Goal: Task Accomplishment & Management: Use online tool/utility

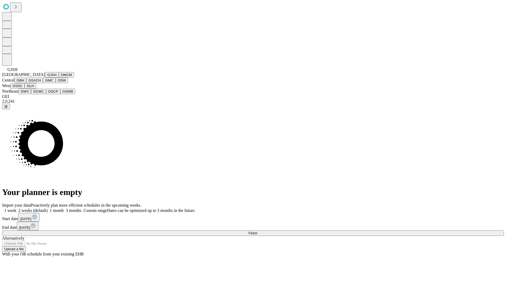
click at [45, 77] on button "GJSH" at bounding box center [52, 75] width 14 height 6
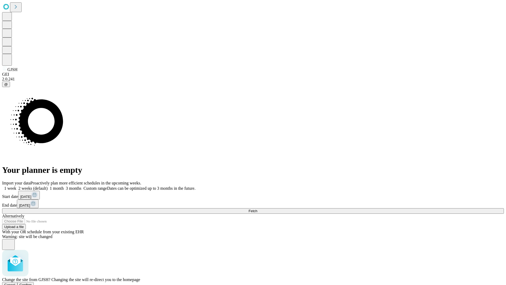
click at [32, 282] on span "Confirm" at bounding box center [25, 284] width 12 height 4
click at [48, 186] on label "2 weeks (default)" at bounding box center [31, 188] width 31 height 4
click at [257, 209] on span "Fetch" at bounding box center [252, 211] width 9 height 4
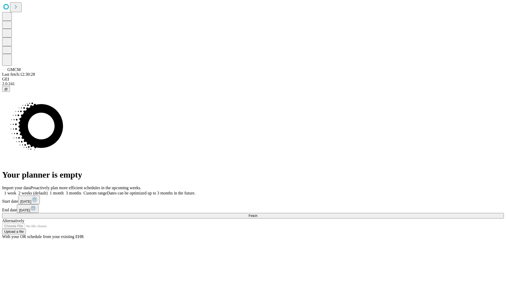
click at [48, 191] on label "2 weeks (default)" at bounding box center [31, 193] width 31 height 4
click at [257, 213] on span "Fetch" at bounding box center [252, 215] width 9 height 4
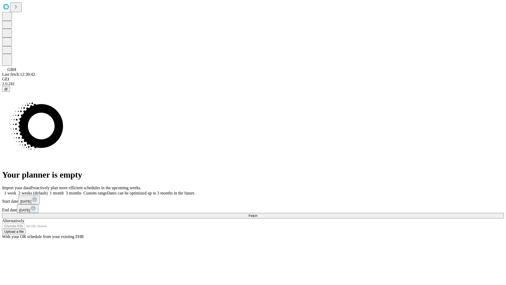
click at [48, 191] on label "2 weeks (default)" at bounding box center [31, 193] width 31 height 4
click at [257, 213] on span "Fetch" at bounding box center [252, 215] width 9 height 4
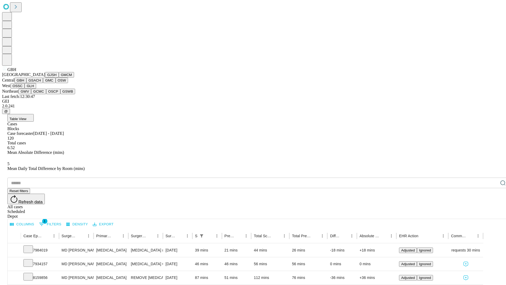
click at [41, 83] on button "GSACH" at bounding box center [34, 80] width 17 height 6
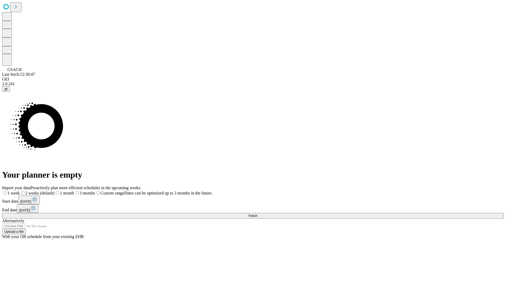
click at [257, 213] on span "Fetch" at bounding box center [252, 215] width 9 height 4
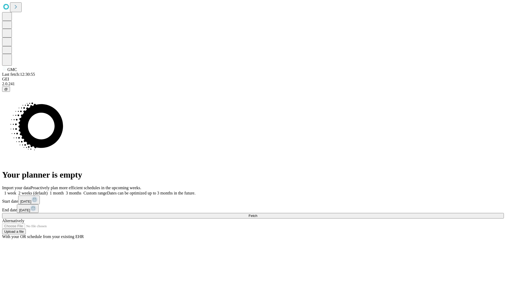
click at [48, 191] on label "2 weeks (default)" at bounding box center [31, 193] width 31 height 4
click at [257, 213] on span "Fetch" at bounding box center [252, 215] width 9 height 4
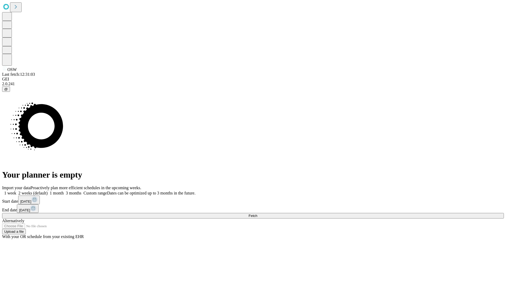
click at [48, 191] on label "2 weeks (default)" at bounding box center [31, 193] width 31 height 4
click at [257, 213] on span "Fetch" at bounding box center [252, 215] width 9 height 4
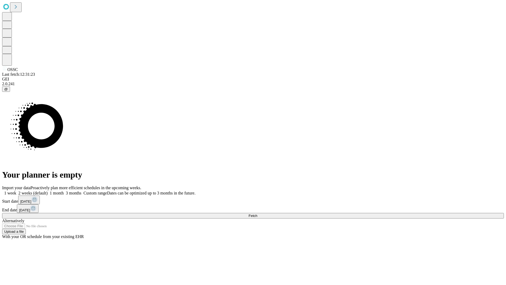
click at [48, 191] on label "2 weeks (default)" at bounding box center [31, 193] width 31 height 4
click at [257, 213] on span "Fetch" at bounding box center [252, 215] width 9 height 4
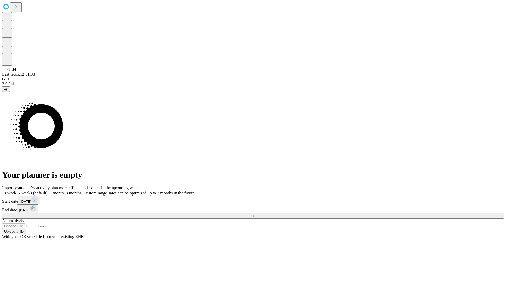
click at [257, 213] on span "Fetch" at bounding box center [252, 215] width 9 height 4
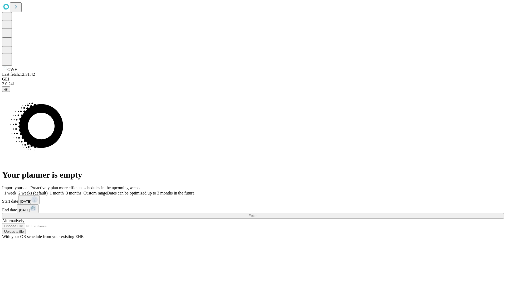
click at [48, 191] on label "2 weeks (default)" at bounding box center [31, 193] width 31 height 4
click at [257, 213] on span "Fetch" at bounding box center [252, 215] width 9 height 4
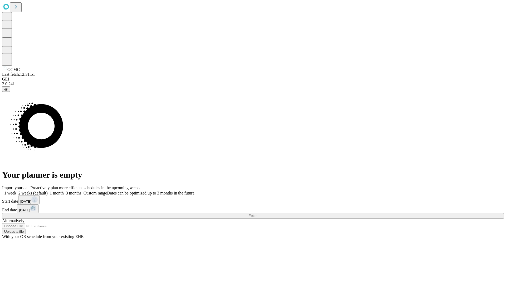
click at [48, 191] on label "2 weeks (default)" at bounding box center [31, 193] width 31 height 4
click at [257, 213] on span "Fetch" at bounding box center [252, 215] width 9 height 4
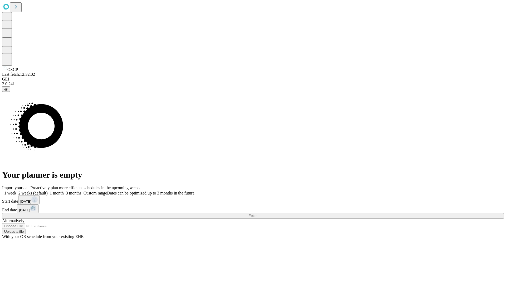
click at [48, 191] on label "2 weeks (default)" at bounding box center [31, 193] width 31 height 4
click at [257, 213] on span "Fetch" at bounding box center [252, 215] width 9 height 4
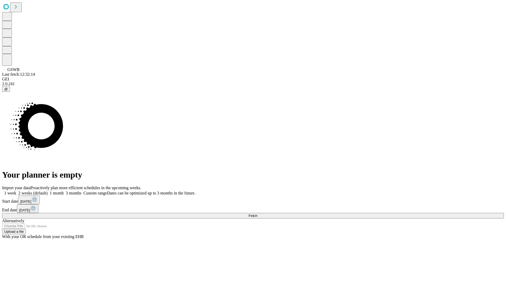
click at [48, 191] on label "2 weeks (default)" at bounding box center [31, 193] width 31 height 4
click at [257, 213] on span "Fetch" at bounding box center [252, 215] width 9 height 4
